Goal: Check status: Check status

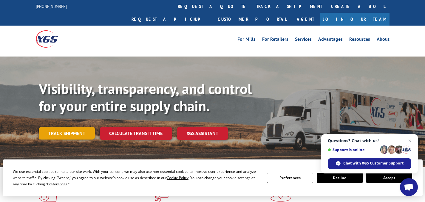
click at [77, 127] on link "Track shipment" at bounding box center [67, 133] width 56 height 13
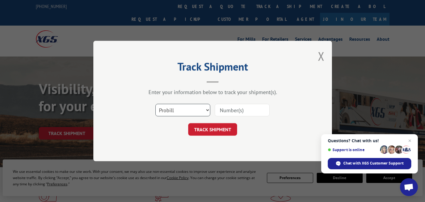
click at [207, 109] on select "Select category... Probill BOL PO" at bounding box center [182, 110] width 55 height 13
click at [155, 104] on select "Select category... Probill BOL PO" at bounding box center [182, 110] width 55 height 13
click at [215, 132] on button "TRACK SHIPMENT" at bounding box center [212, 129] width 49 height 13
type input "8976"
click at [210, 141] on div "Track Shipment Enter your information below to track your shipment(s). Select c…" at bounding box center [212, 101] width 238 height 121
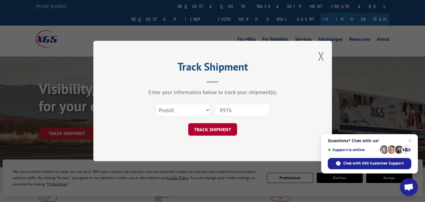
click at [213, 132] on button "TRACK SHIPMENT" at bounding box center [212, 129] width 49 height 13
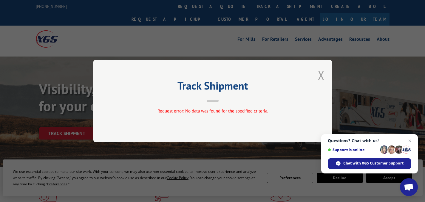
click at [320, 76] on button "Close modal" at bounding box center [321, 75] width 7 height 16
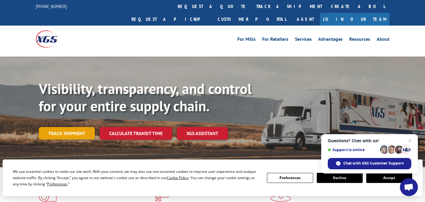
click at [67, 127] on link "Track shipment" at bounding box center [67, 133] width 56 height 13
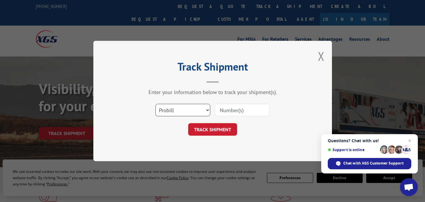
click at [206, 109] on select "Select category... Probill BOL PO" at bounding box center [182, 110] width 55 height 13
click at [155, 104] on select "Select category... Probill BOL PO" at bounding box center [182, 110] width 55 height 13
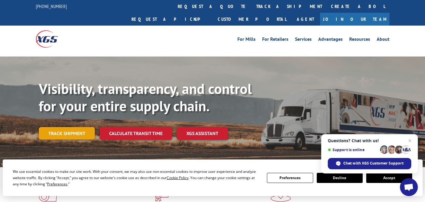
click at [73, 127] on link "Track shipment" at bounding box center [67, 133] width 56 height 13
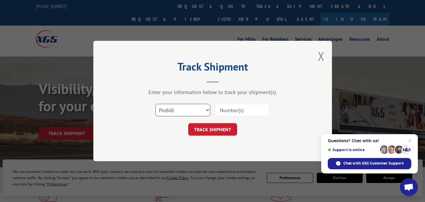
click at [207, 108] on select "Select category... Probill BOL PO" at bounding box center [182, 110] width 55 height 13
click at [155, 104] on select "Select category... Probill BOL PO" at bounding box center [182, 110] width 55 height 13
click at [207, 111] on select "Select category... Probill BOL PO" at bounding box center [182, 110] width 55 height 13
click at [321, 56] on button "Close modal" at bounding box center [321, 56] width 7 height 16
